Goal: Task Accomplishment & Management: Complete application form

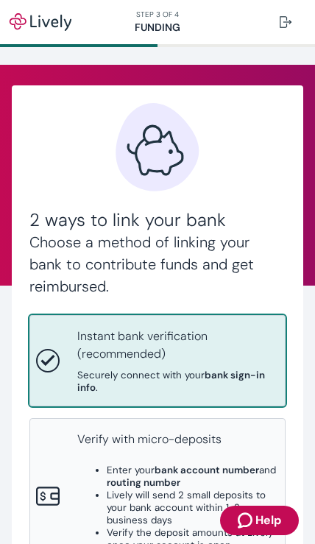
click at [228, 341] on p "Instant bank verification (recommended)" at bounding box center [178, 344] width 202 height 35
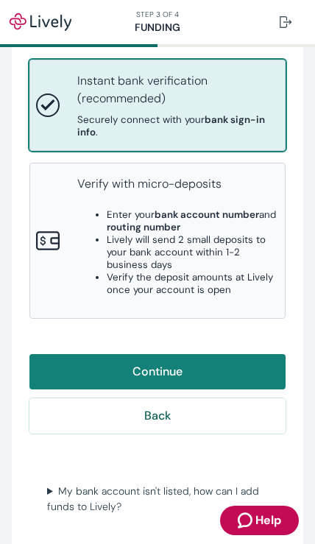
scroll to position [255, 0]
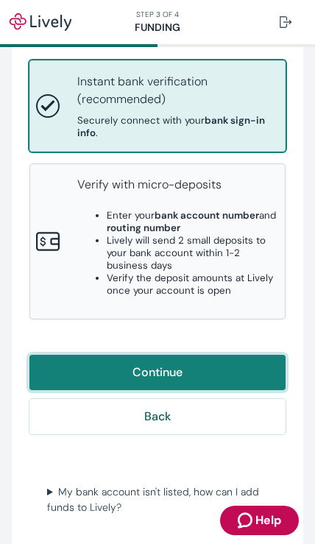
click at [241, 355] on button "Continue" at bounding box center [157, 372] width 256 height 35
click at [226, 355] on button "Continue" at bounding box center [157, 372] width 256 height 35
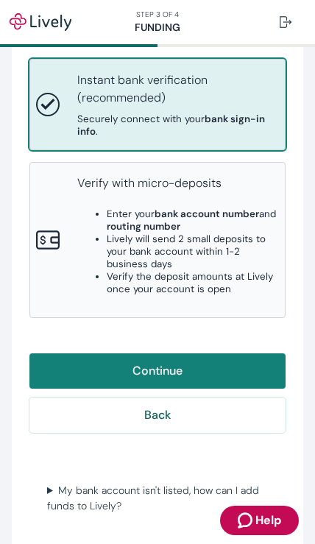
scroll to position [255, 0]
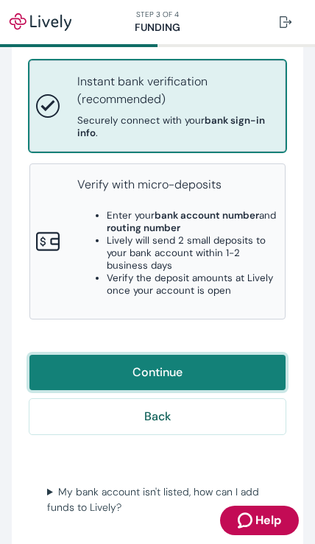
click at [241, 355] on button "Continue" at bounding box center [157, 372] width 256 height 35
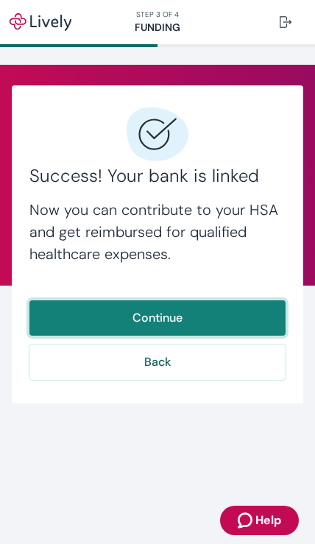
click at [254, 315] on button "Continue" at bounding box center [157, 317] width 256 height 35
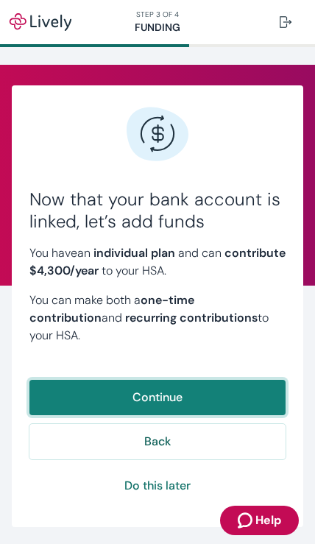
click at [243, 380] on button "Continue" at bounding box center [157, 397] width 256 height 35
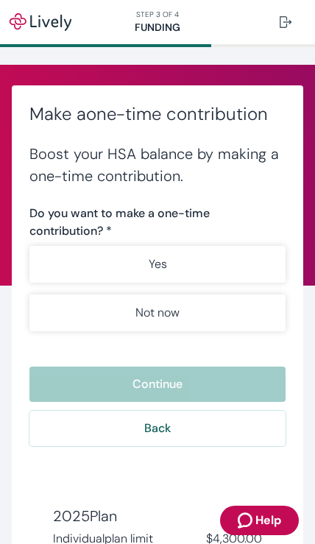
click at [249, 263] on button "Yes" at bounding box center [157, 264] width 256 height 37
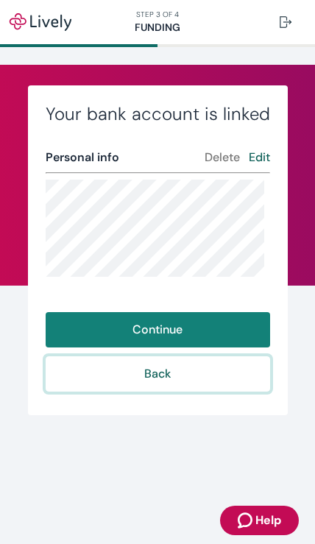
click at [196, 375] on button "Back" at bounding box center [158, 373] width 224 height 35
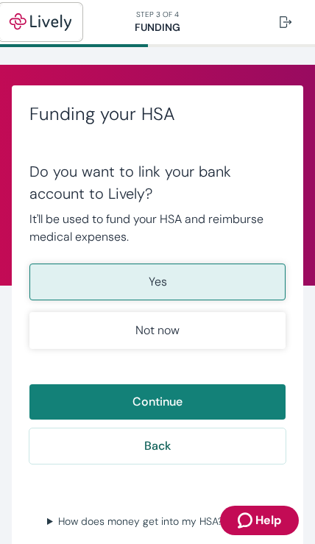
click at [47, 19] on img "button" at bounding box center [40, 22] width 63 height 18
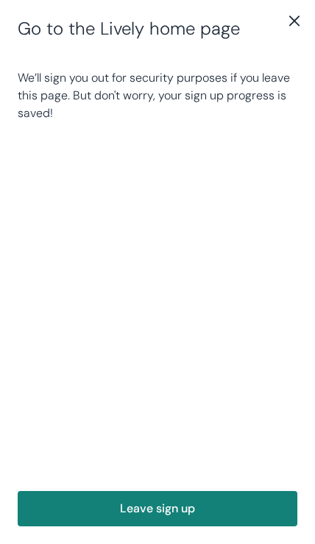
click at [293, 29] on icon "close" at bounding box center [295, 21] width 18 height 18
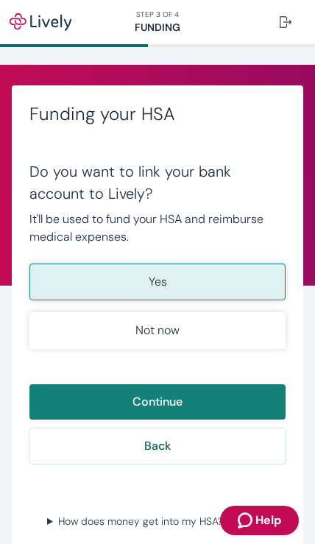
click at [163, 28] on nav "STEP 3 OF 4 Funding" at bounding box center [157, 22] width 315 height 44
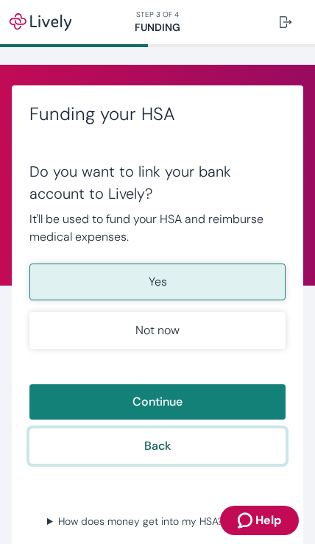
click at [217, 455] on button "Back" at bounding box center [157, 445] width 256 height 35
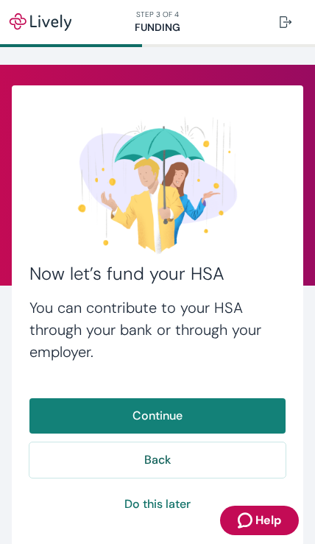
click at [232, 408] on button "Continue" at bounding box center [157, 415] width 256 height 35
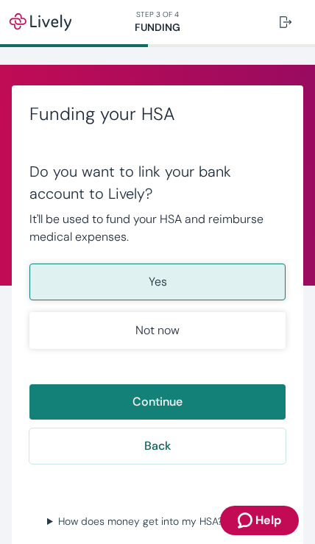
click at [271, 516] on span "Help" at bounding box center [268, 520] width 26 height 18
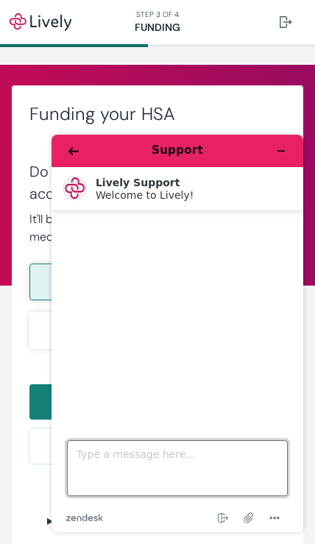
click at [208, 464] on textarea "Type a message here..." at bounding box center [177, 468] width 221 height 56
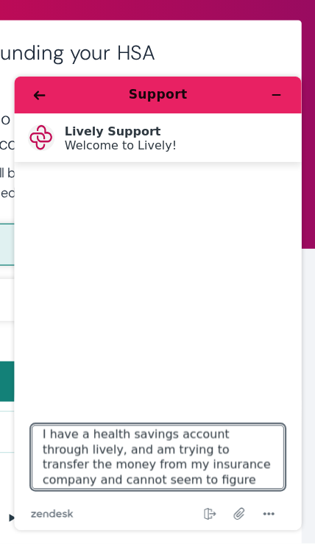
scroll to position [6, 0]
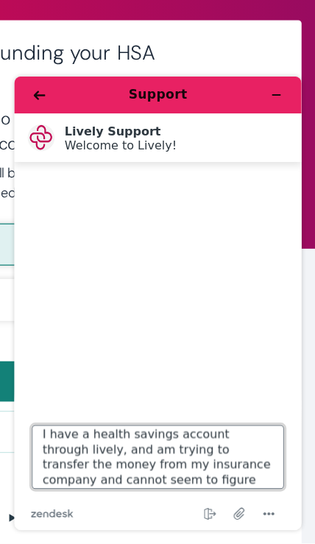
type textarea "I have a health savings account through lively, and am trying to transfer the m…"
click at [238, 419] on textarea "I have a health savings account through lively, and am trying to transfer the m…" at bounding box center [138, 408] width 221 height 56
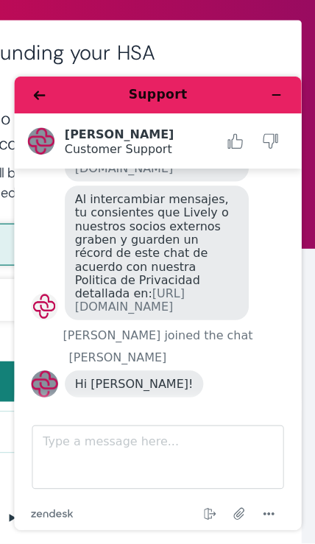
scroll to position [238, 0]
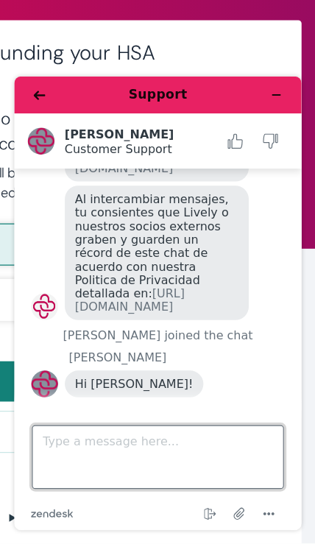
click at [146, 406] on textarea "Type a message here..." at bounding box center [138, 408] width 221 height 56
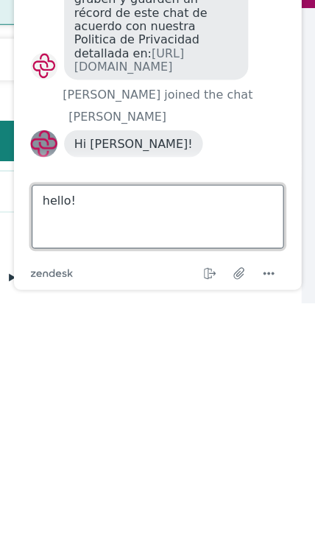
type textarea "hello!"
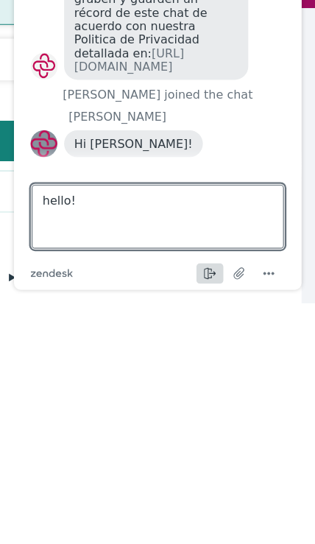
click at [183, 224] on icon "End chat" at bounding box center [183, 218] width 18 height 18
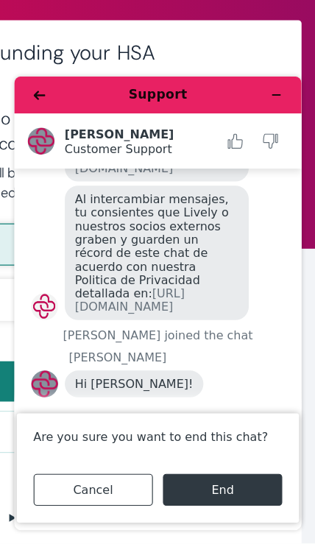
click at [96, 439] on button "Cancel" at bounding box center [81, 436] width 104 height 28
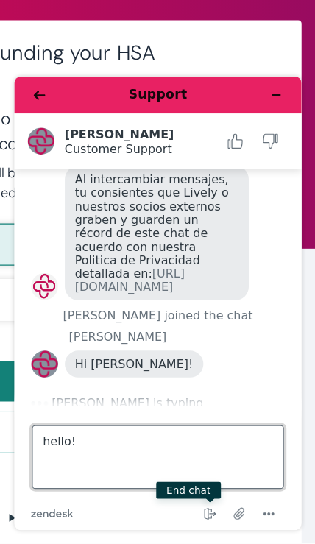
click at [201, 401] on textarea "hello!" at bounding box center [138, 408] width 221 height 56
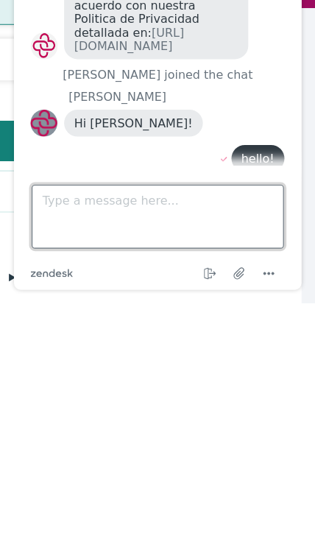
scroll to position [297, 0]
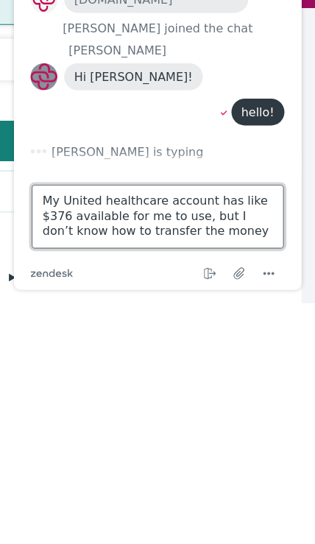
type textarea "My United healthcare account has like $376 available for me to use, but I don’t…"
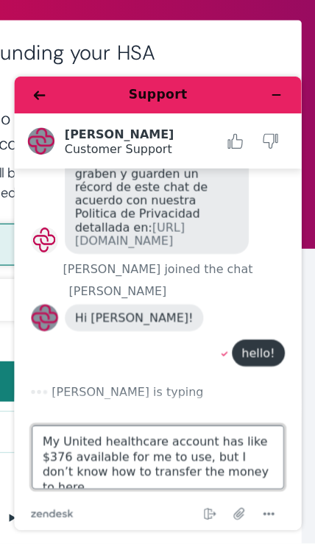
click at [233, 421] on textarea "My United healthcare account has like $376 available for me to use, but I don’t…" at bounding box center [138, 408] width 221 height 56
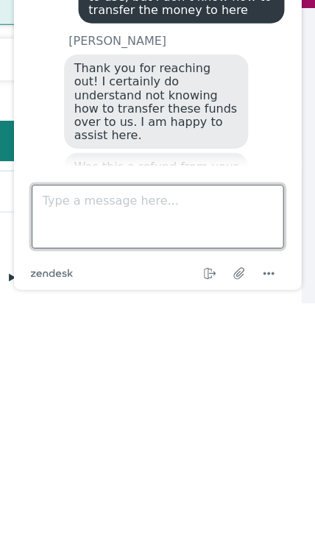
scroll to position [488, 0]
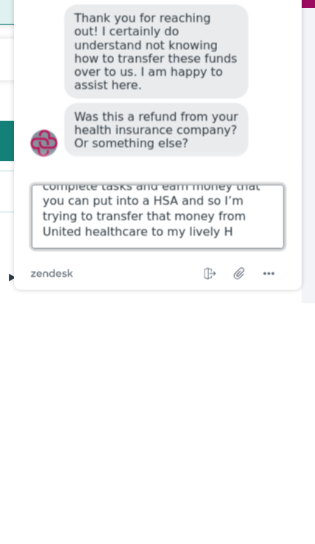
type textarea "No through United healthcare you can complete tasks and earn money that you can…"
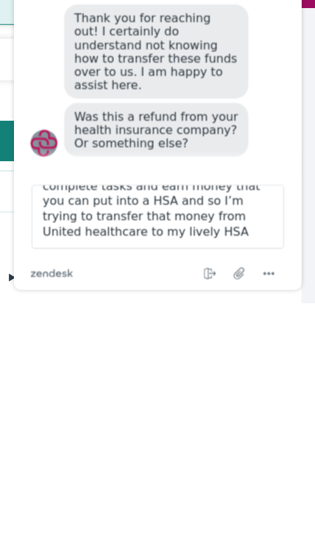
scroll to position [26, 0]
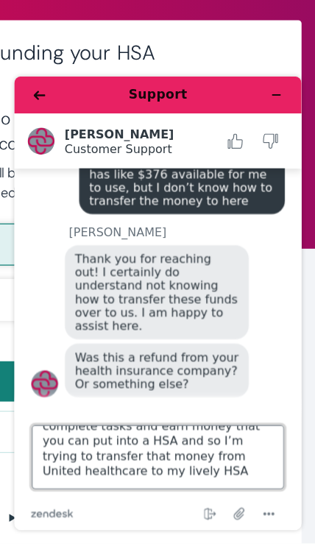
click at [208, 408] on textarea "No through United healthcare you can complete tasks and earn money that you can…" at bounding box center [138, 408] width 221 height 56
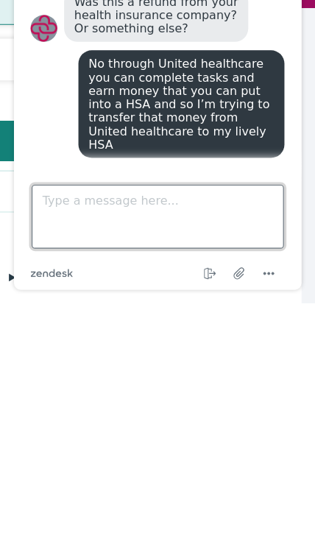
scroll to position [578, 0]
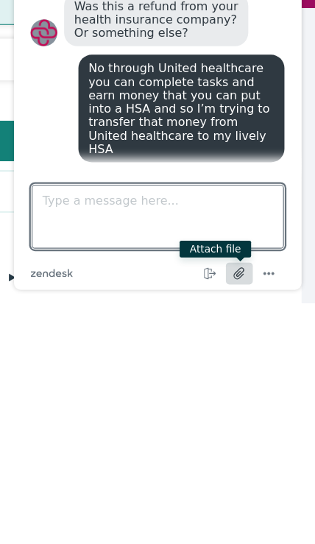
click at [210, 212] on icon "Attach file" at bounding box center [209, 217] width 27 height 27
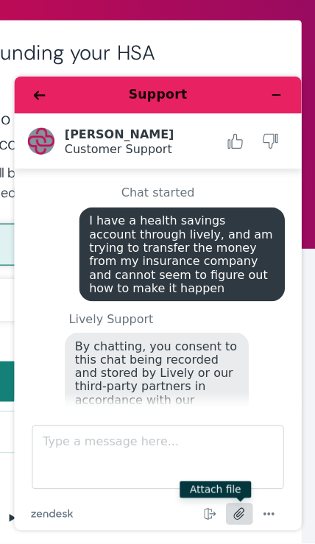
scroll to position [637, 0]
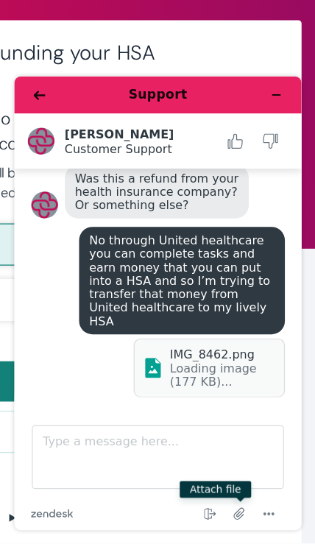
click at [208, 318] on div "IMG_8462.png" at bounding box center [195, 318] width 93 height 12
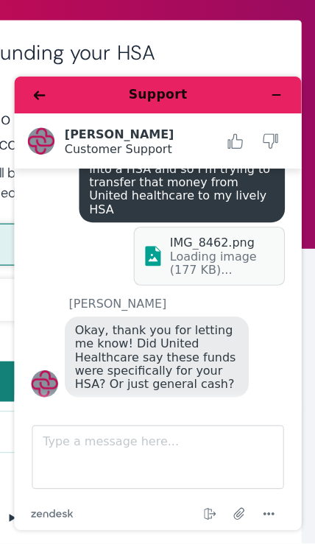
scroll to position [737, 0]
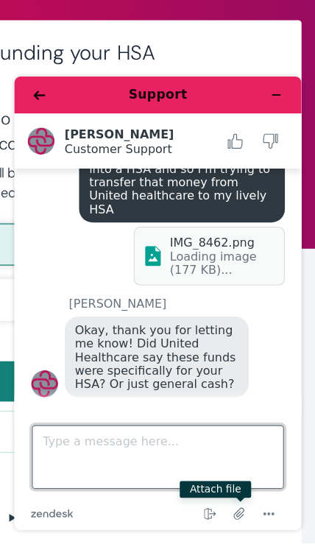
click at [196, 391] on textarea "Type a message here..." at bounding box center [138, 408] width 221 height 56
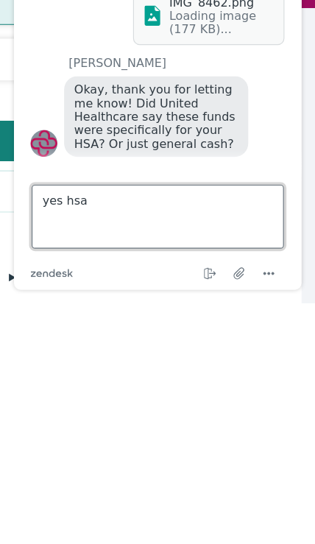
type textarea "yes has"
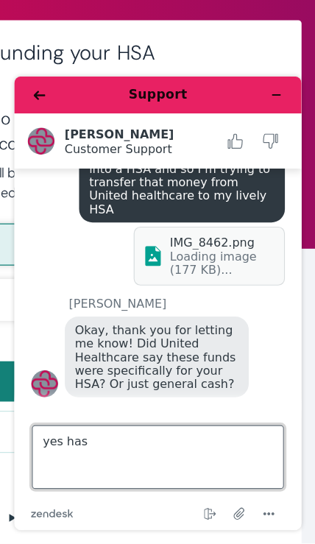
click at [164, 381] on textarea "yes has" at bounding box center [138, 408] width 221 height 56
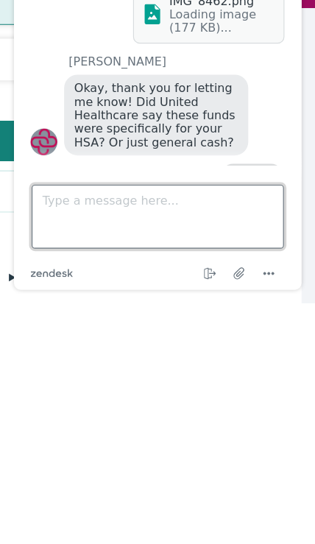
scroll to position [767, 0]
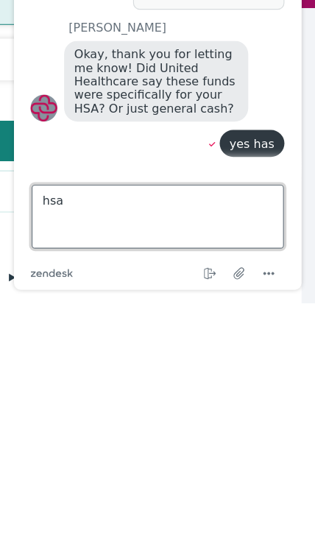
type textarea "hsa"
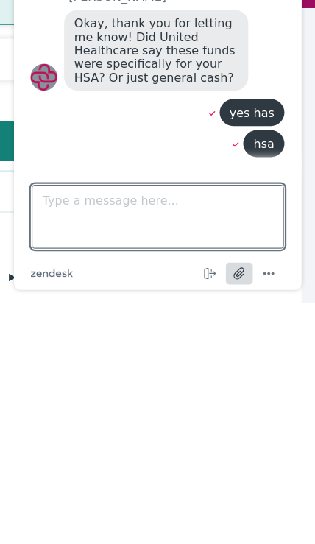
click at [217, 215] on icon "Attach file" at bounding box center [209, 217] width 27 height 27
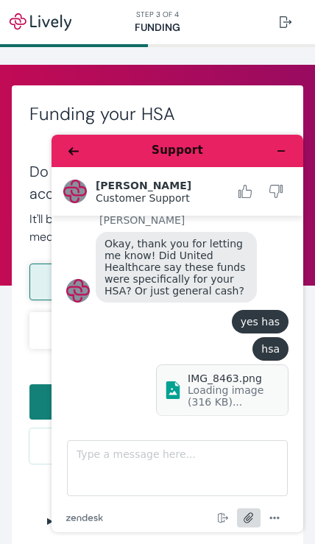
scroll to position [854, 0]
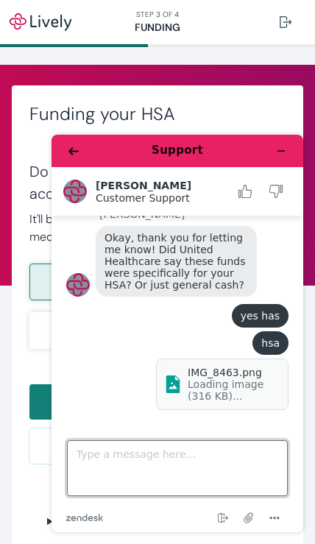
click at [230, 465] on textarea "Type a message here..." at bounding box center [177, 468] width 221 height 56
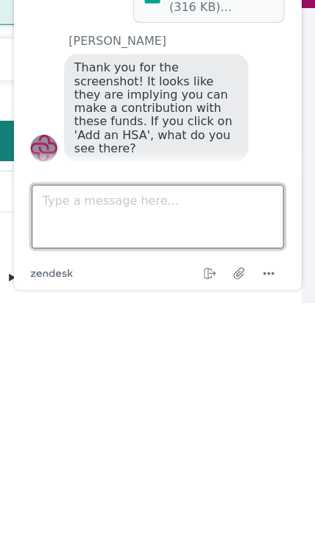
scroll to position [965, 0]
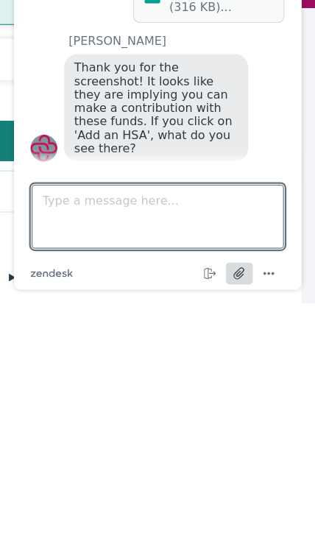
click at [211, 219] on icon "Attach file" at bounding box center [209, 217] width 27 height 27
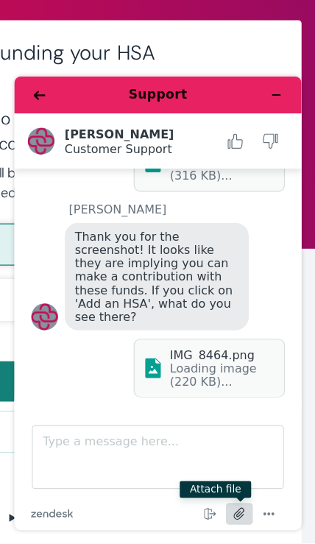
scroll to position [1029, 0]
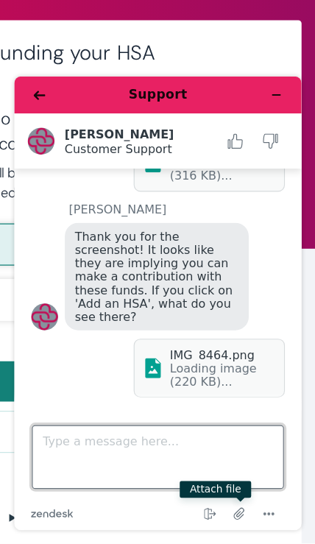
click at [194, 396] on textarea "Type a message here..." at bounding box center [138, 408] width 221 height 56
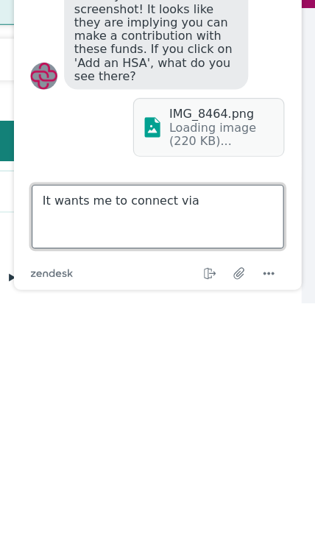
type textarea "It wants me to connect via plaid"
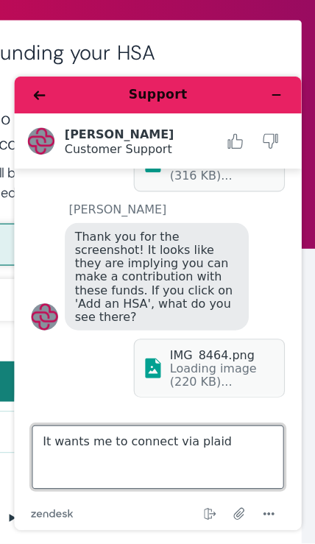
click at [224, 400] on textarea "It wants me to connect via plaid" at bounding box center [138, 408] width 221 height 56
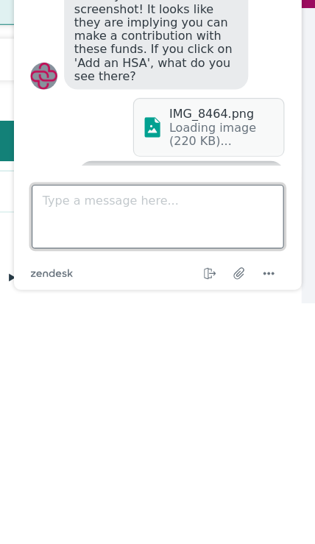
scroll to position [1084, 0]
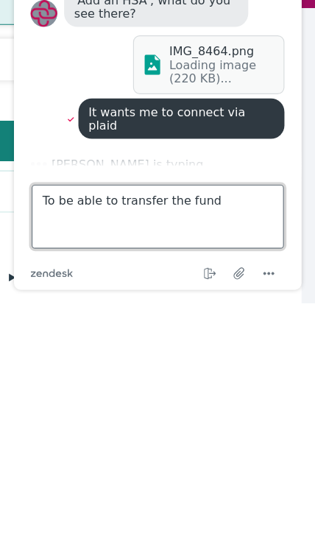
type textarea "To be able to transfer the funds"
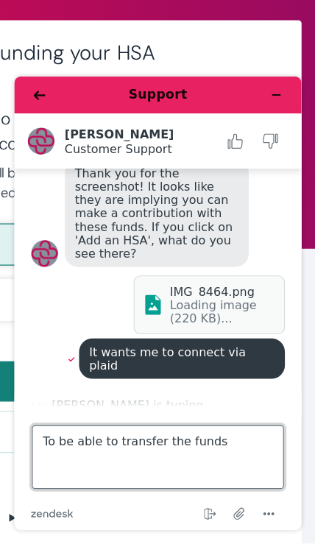
click at [218, 405] on textarea "To be able to transfer the funds" at bounding box center [138, 408] width 221 height 56
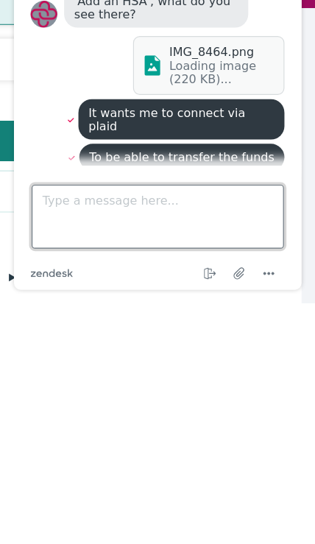
scroll to position [1182, 0]
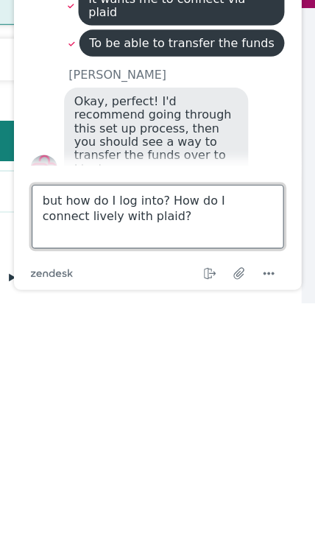
click at [147, 152] on textarea "but how do I log into? How do I connect lively with plaid?" at bounding box center [137, 168] width 221 height 56
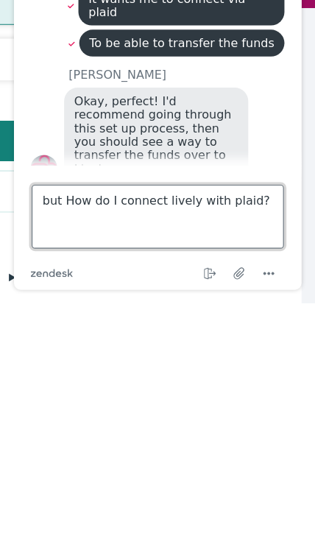
click at [143, 150] on textarea "but How do I connect lively with plaid?" at bounding box center [137, 168] width 221 height 56
type textarea "but How do I connect to lively with plaid?"
click at [235, 166] on textarea "but How do I connect to lively with plaid?" at bounding box center [137, 168] width 221 height 56
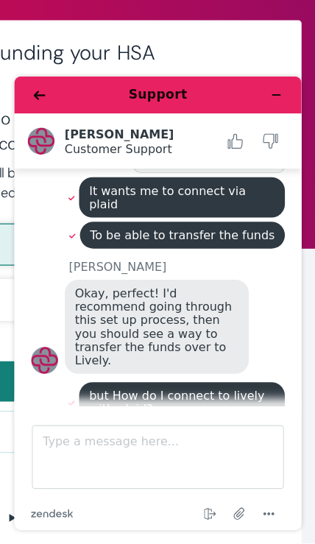
scroll to position [0, 0]
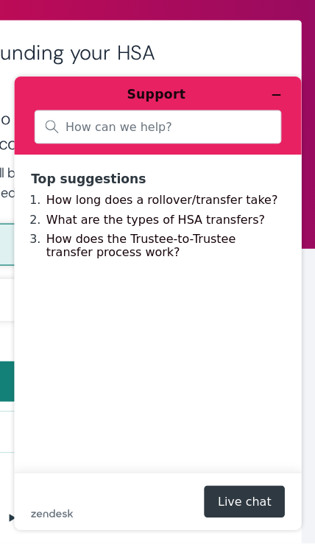
click at [249, 92] on button "Minimize widget" at bounding box center [242, 90] width 24 height 21
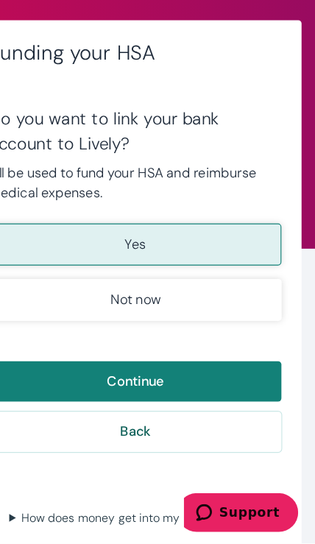
click at [243, 511] on span "Support" at bounding box center [240, 509] width 53 height 13
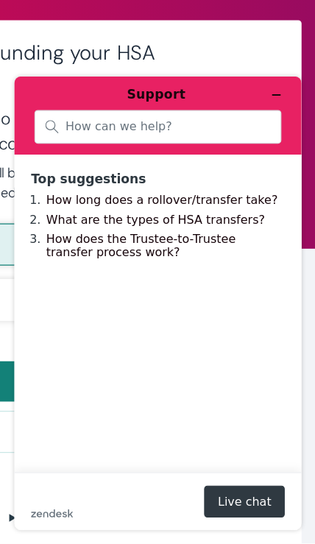
click at [201, 103] on h2 "Funding your HSA" at bounding box center [157, 114] width 256 height 22
click at [246, 89] on icon "Minimize widget" at bounding box center [242, 90] width 10 height 10
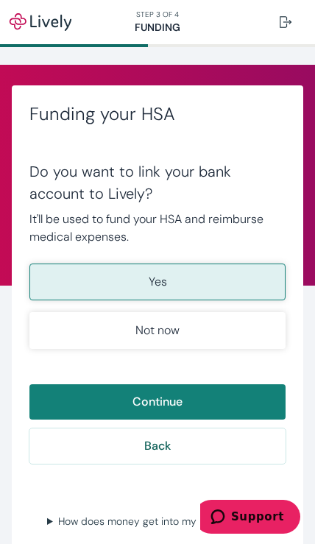
click at [256, 525] on button "Support" at bounding box center [247, 517] width 106 height 34
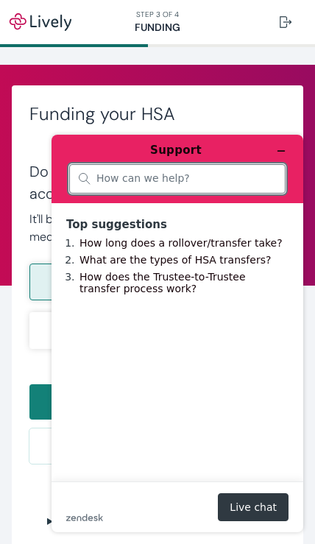
click at [247, 177] on input "search" at bounding box center [186, 178] width 180 height 13
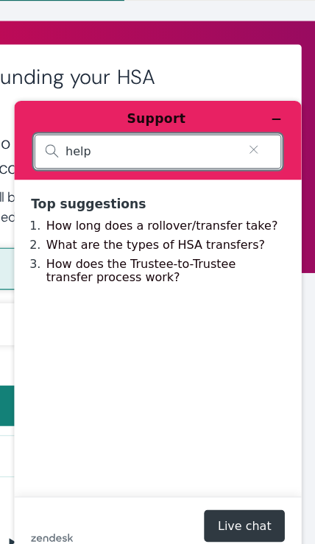
click at [185, 148] on input "help" at bounding box center [132, 143] width 150 height 13
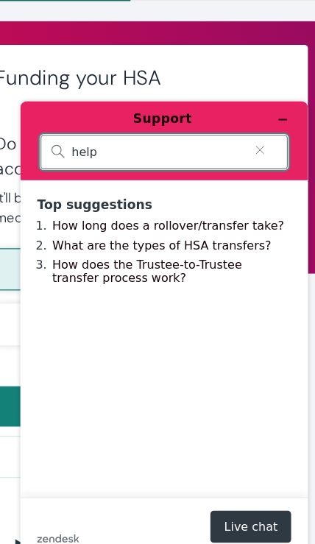
type input "help"
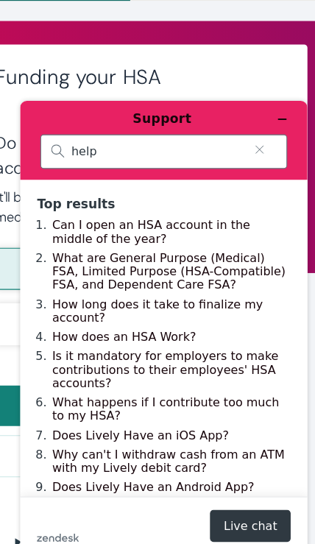
click at [227, 476] on button "Live chat" at bounding box center [220, 471] width 71 height 28
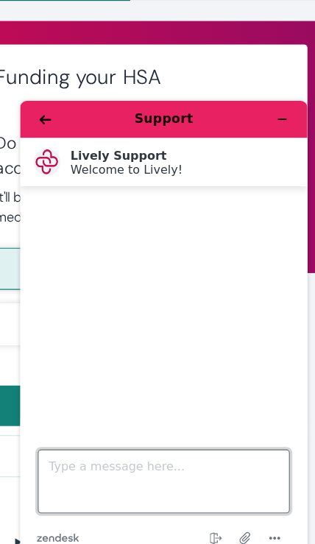
click at [163, 425] on textarea "Type a message here..." at bounding box center [144, 432] width 221 height 56
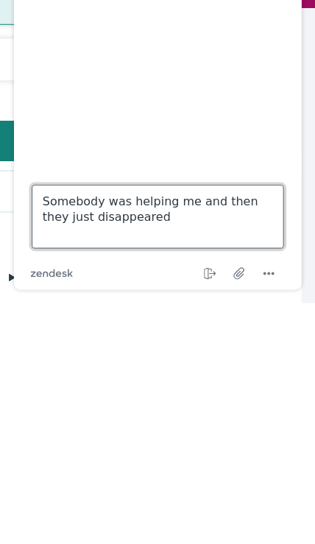
type textarea "somebody was helping me and then they just disappeared"
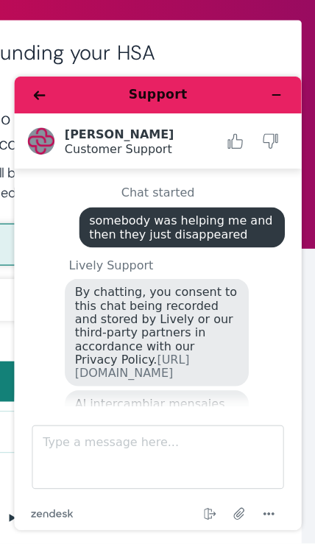
scroll to position [197, 0]
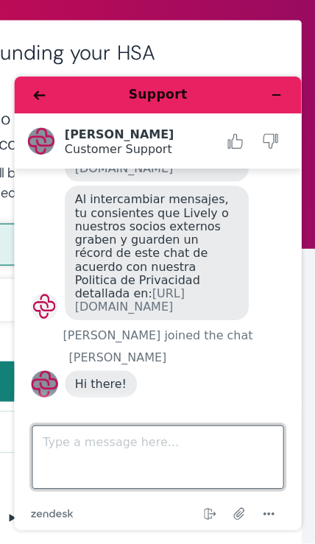
click at [197, 411] on textarea "Type a message here..." at bounding box center [138, 408] width 221 height 56
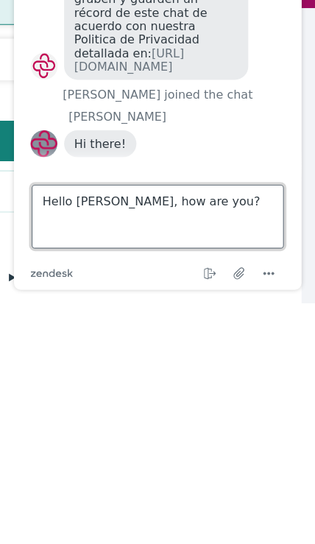
type textarea "hello [PERSON_NAME], how are you?"
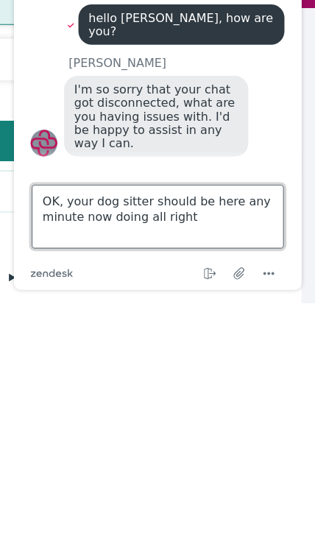
scroll to position [327, 0]
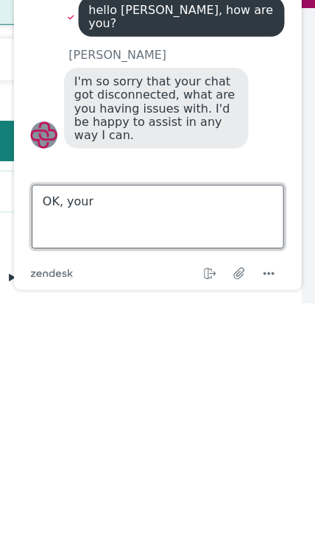
type textarea "OK,"
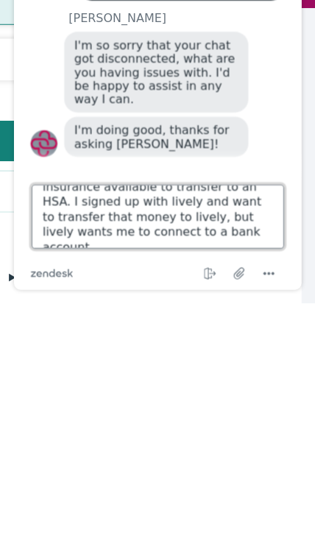
scroll to position [40, 0]
type textarea "I’m gonna attach a few screenshots. I have $376 in my United healthcare insuran…"
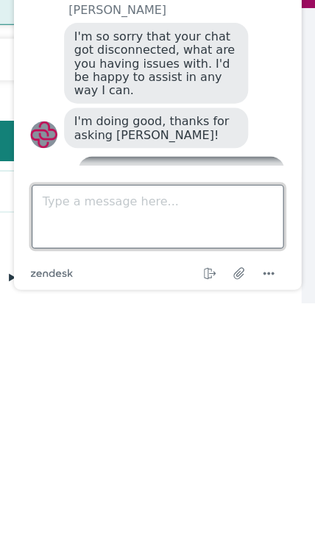
scroll to position [480, 0]
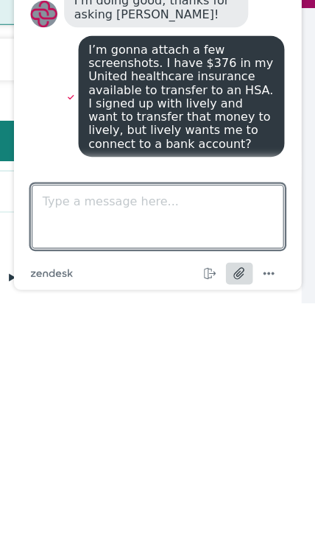
click at [214, 219] on icon "Attach file" at bounding box center [209, 217] width 27 height 27
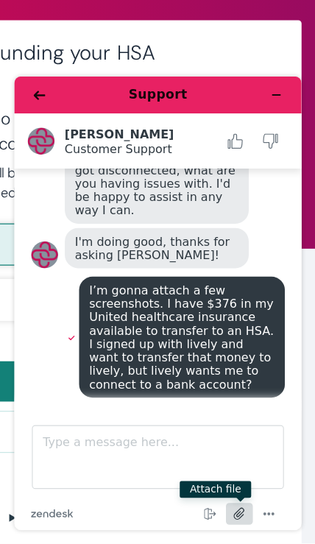
scroll to position [695, 0]
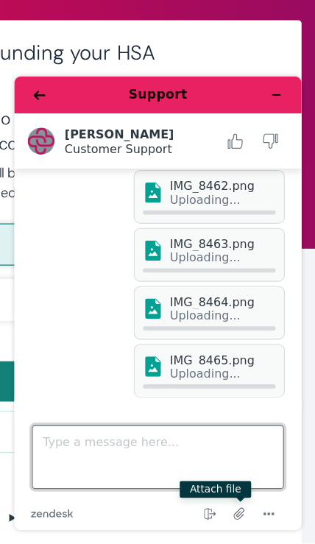
click at [188, 396] on textarea "Type a message here..." at bounding box center [138, 408] width 221 height 56
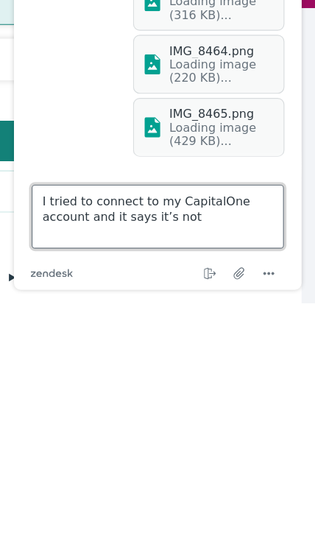
type textarea "I tried to connect to my CapitalOne account and it says it’s not eligible"
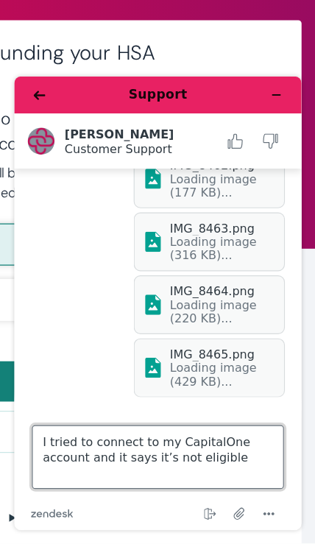
click at [224, 411] on textarea "I tried to connect to my CapitalOne account and it says it’s not eligible" at bounding box center [138, 408] width 221 height 56
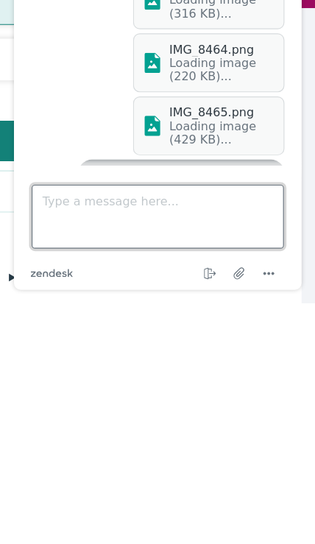
scroll to position [769, 0]
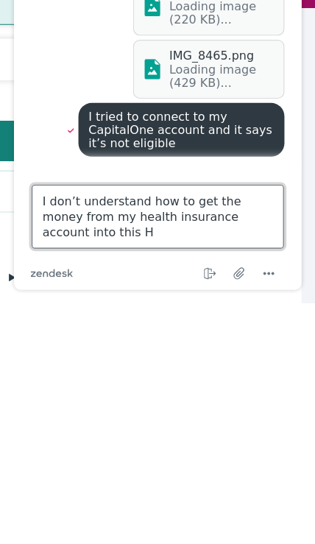
type textarea "I don’t understand how to get the money from my health insurance account into t…"
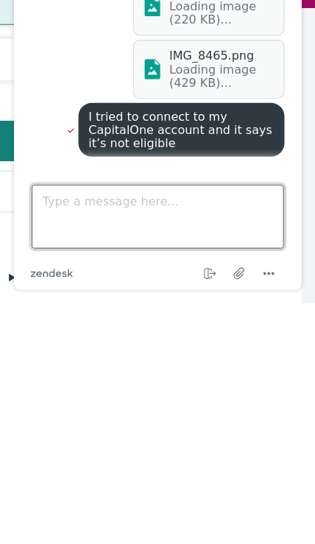
scroll to position [820, 0]
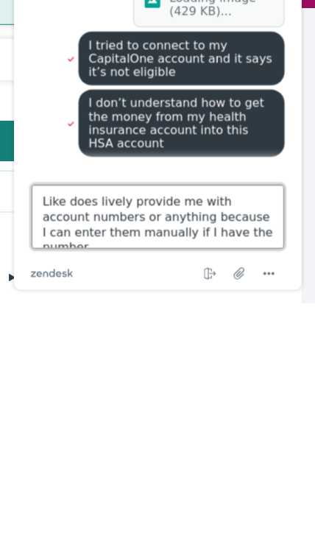
type textarea "Like does lively provide me with account numbers or anything because I can ente…"
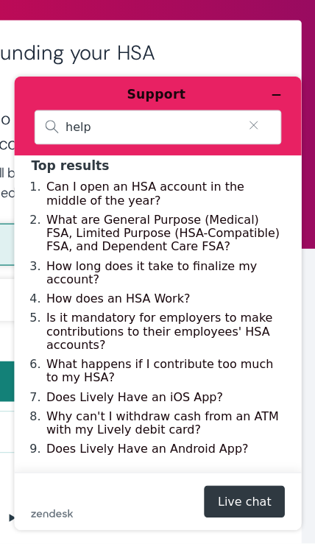
scroll to position [38, 0]
click at [210, 280] on link "Is it mandatory for employers to make contributions to their employees' HSA acc…" at bounding box center [139, 297] width 198 height 35
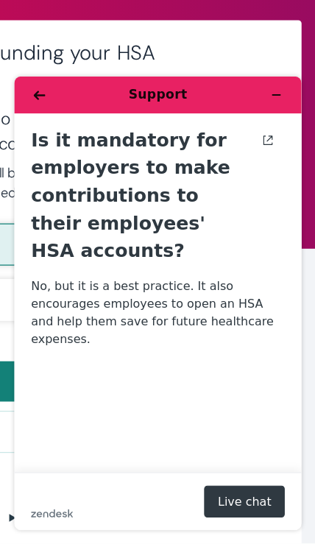
click at [222, 447] on button "Live chat" at bounding box center [214, 447] width 71 height 28
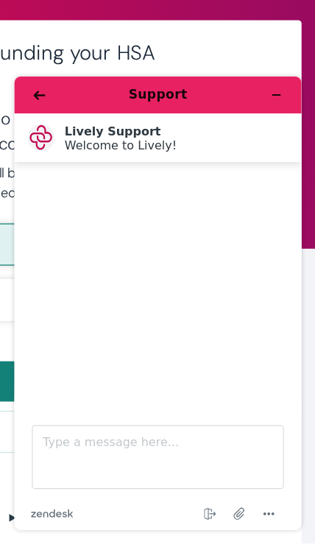
click at [202, 103] on h2 "Funding your HSA" at bounding box center [157, 114] width 256 height 22
click at [41, 87] on button "Back" at bounding box center [35, 90] width 24 height 21
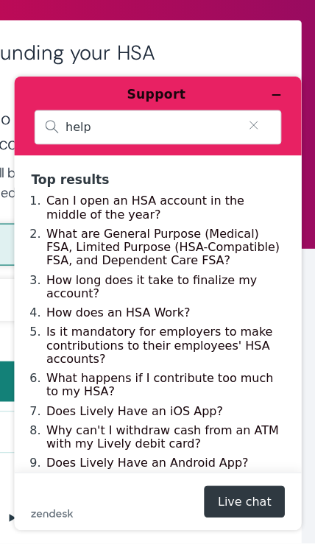
click at [240, 85] on button "Minimize widget" at bounding box center [242, 90] width 24 height 21
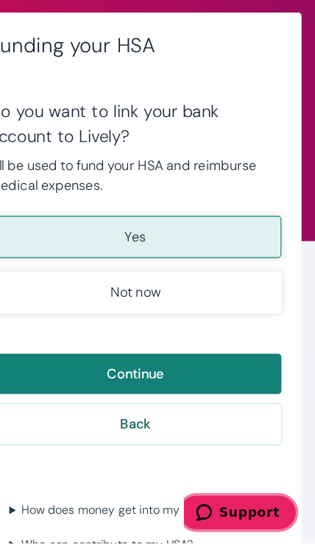
scroll to position [13, 0]
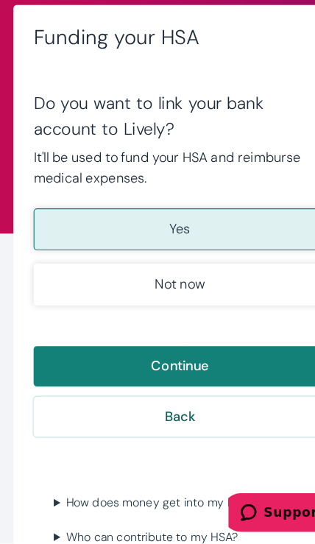
click at [214, 299] on button "Not now" at bounding box center [157, 317] width 256 height 37
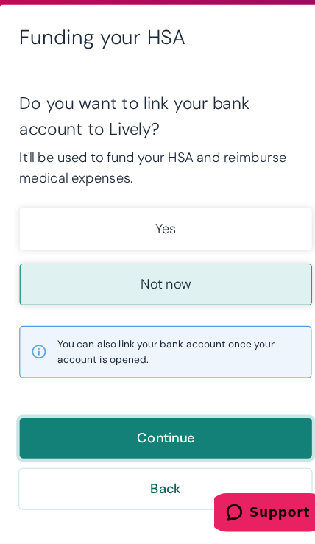
click at [208, 434] on button "Continue" at bounding box center [157, 451] width 256 height 35
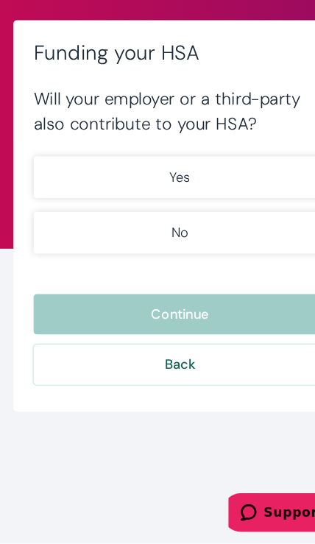
click at [218, 253] on button "No" at bounding box center [157, 271] width 256 height 37
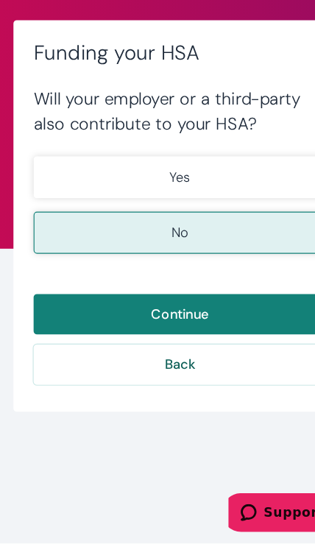
click at [242, 205] on button "Yes" at bounding box center [157, 223] width 256 height 37
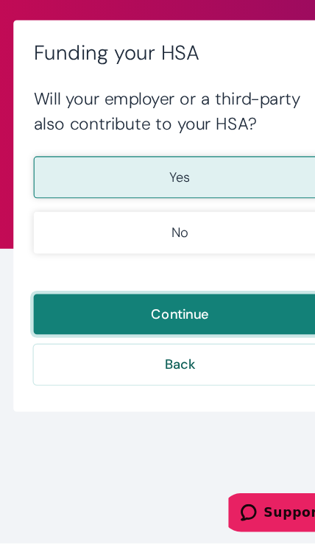
click at [205, 325] on button "Continue" at bounding box center [157, 342] width 256 height 35
click at [212, 325] on button "Continue" at bounding box center [157, 342] width 256 height 35
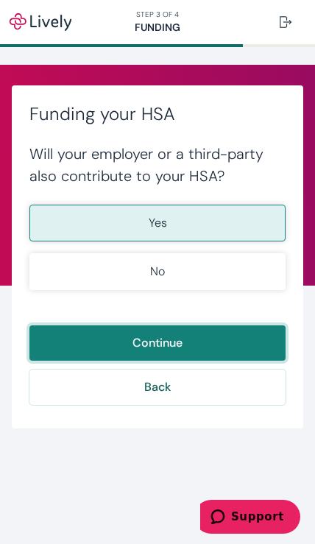
click at [180, 340] on button "Continue" at bounding box center [157, 342] width 256 height 35
click at [180, 339] on button "Continue" at bounding box center [157, 342] width 256 height 35
click at [199, 344] on button "Continue" at bounding box center [157, 342] width 256 height 35
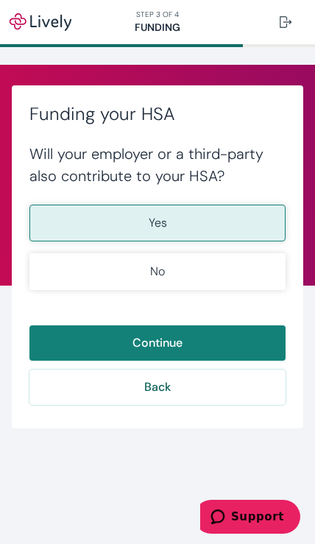
click at [199, 259] on button "No" at bounding box center [157, 271] width 256 height 37
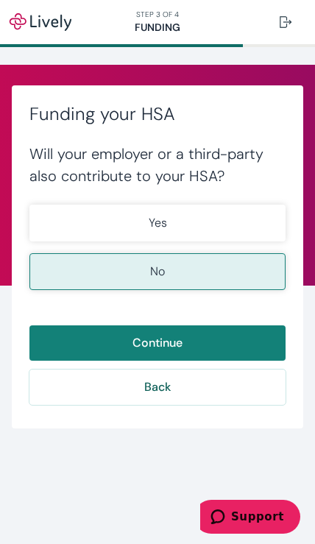
click at [215, 217] on button "Yes" at bounding box center [157, 223] width 256 height 37
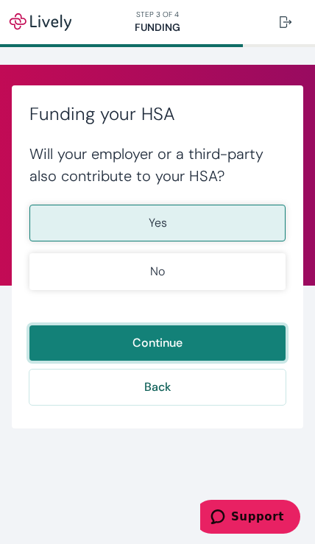
click at [202, 336] on button "Continue" at bounding box center [157, 342] width 256 height 35
click at [202, 335] on button "Continue" at bounding box center [157, 342] width 256 height 35
click at [182, 334] on button "Continue" at bounding box center [157, 342] width 256 height 35
click at [182, 333] on button "Continue" at bounding box center [157, 342] width 256 height 35
click at [217, 341] on button "Continue" at bounding box center [157, 342] width 256 height 35
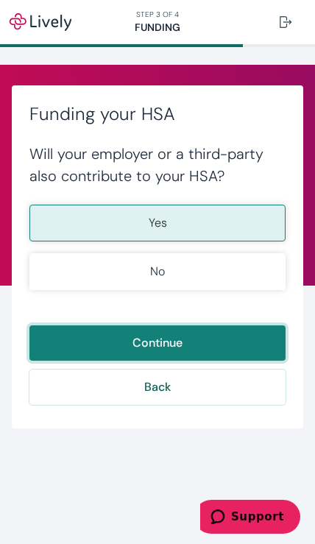
click at [216, 341] on button "Continue" at bounding box center [157, 342] width 256 height 35
click at [225, 342] on button "Continue" at bounding box center [157, 342] width 256 height 35
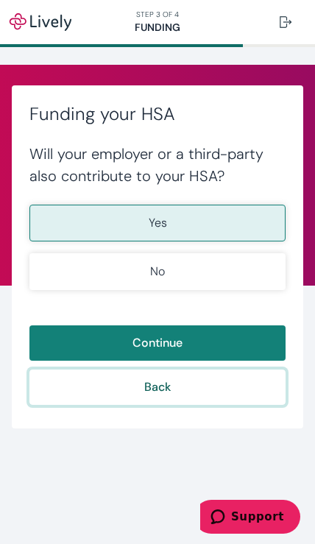
click at [202, 393] on button "Back" at bounding box center [157, 386] width 256 height 35
click at [203, 383] on button "Back" at bounding box center [157, 386] width 256 height 35
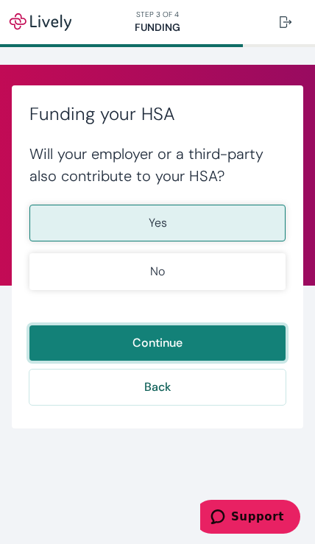
click at [218, 331] on button "Continue" at bounding box center [157, 342] width 256 height 35
click at [218, 330] on button "Continue" at bounding box center [157, 342] width 256 height 35
click at [220, 342] on button "Continue" at bounding box center [157, 342] width 256 height 35
click at [220, 341] on button "Continue" at bounding box center [157, 342] width 256 height 35
click at [225, 347] on button "Continue" at bounding box center [157, 342] width 256 height 35
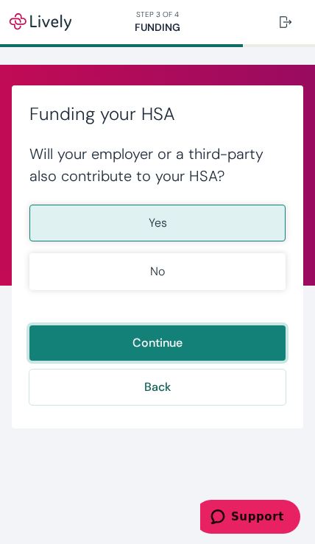
click at [224, 346] on button "Continue" at bounding box center [157, 342] width 256 height 35
click at [223, 339] on button "Continue" at bounding box center [157, 342] width 256 height 35
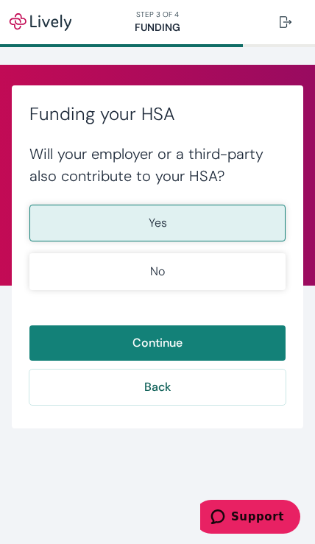
click at [286, 26] on div at bounding box center [286, 22] width 12 height 12
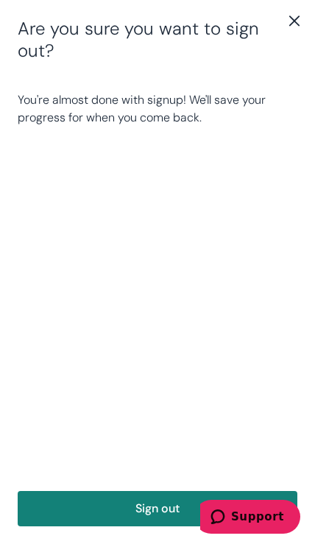
click at [244, 375] on div "You're almost done with signup! We'll save your progress for when you come back." at bounding box center [157, 276] width 315 height 429
click at [288, 23] on icon "close" at bounding box center [295, 21] width 18 height 18
